Goal: Navigation & Orientation: Find specific page/section

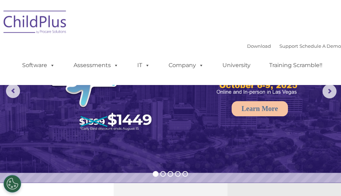
select select "MEDIUM"
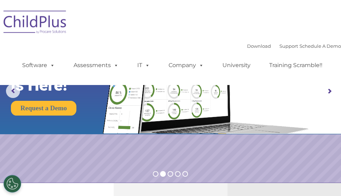
click at [53, 20] on img at bounding box center [35, 23] width 70 height 35
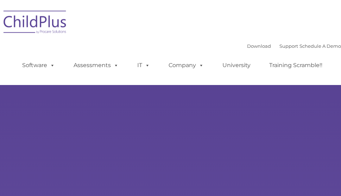
type input ""
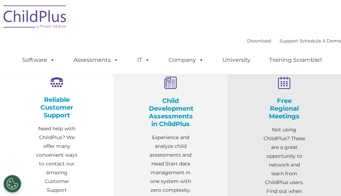
select select "MEDIUM"
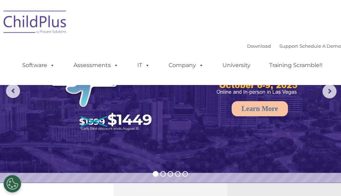
click at [200, 0] on nav "Download Support | Schedule A Demo  MENU MENU Software ChildPlus: The original…" at bounding box center [170, 42] width 341 height 85
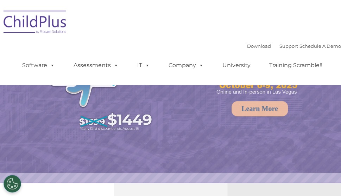
select select "MEDIUM"
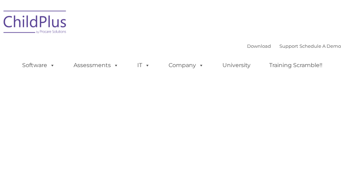
type input ""
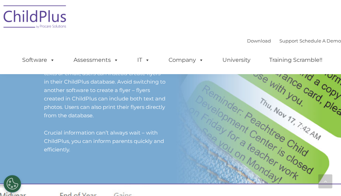
scroll to position [703, 0]
